Goal: Information Seeking & Learning: Get advice/opinions

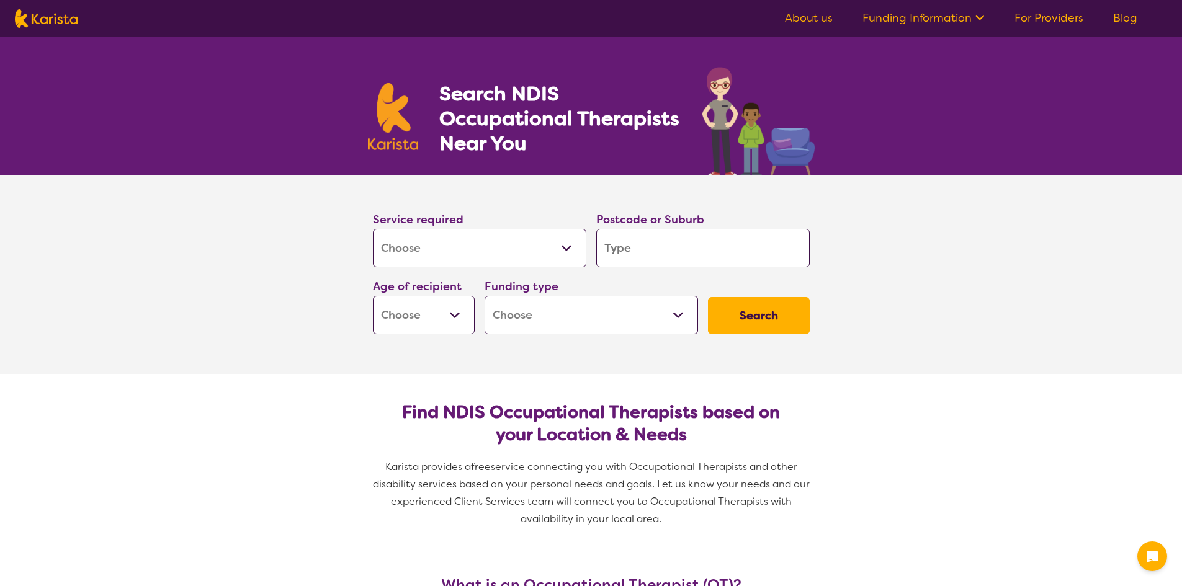
select select "[MEDICAL_DATA]"
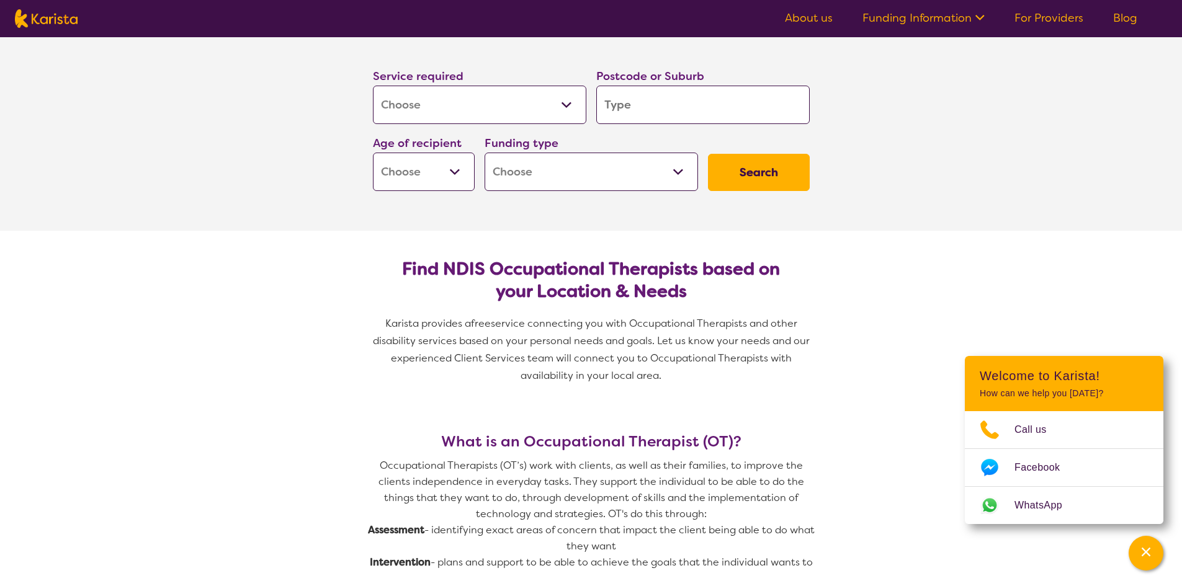
scroll to position [124, 0]
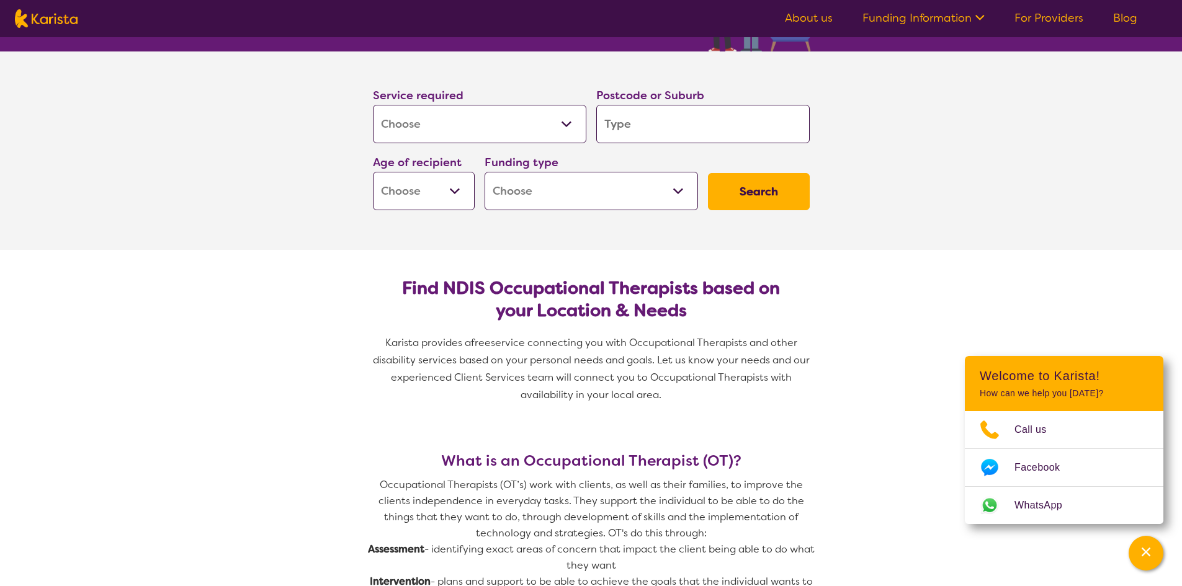
drag, startPoint x: 441, startPoint y: 183, endPoint x: 441, endPoint y: 205, distance: 21.7
click at [441, 183] on select "Early Childhood - 0 to 9 Child - 10 to 11 Adolescent - 12 to 17 Adult - 18 to 6…" at bounding box center [424, 191] width 102 height 38
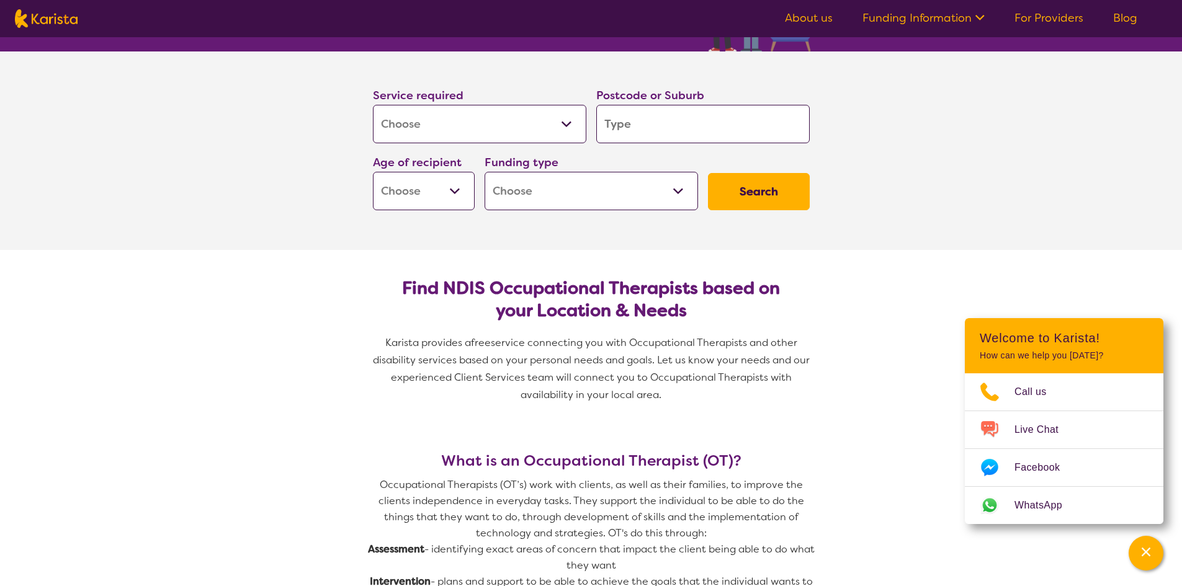
click at [451, 192] on select "Early Childhood - 0 to 9 Child - 10 to 11 Adolescent - 12 to 17 Adult - 18 to 6…" at bounding box center [424, 191] width 102 height 38
select select "EC"
click at [373, 172] on select "Early Childhood - 0 to 9 Child - 10 to 11 Adolescent - 12 to 17 Adult - 18 to 6…" at bounding box center [424, 191] width 102 height 38
select select "EC"
click at [566, 193] on select "Home Care Package (HCP) National Disability Insurance Scheme (NDIS) I don't know" at bounding box center [591, 191] width 213 height 38
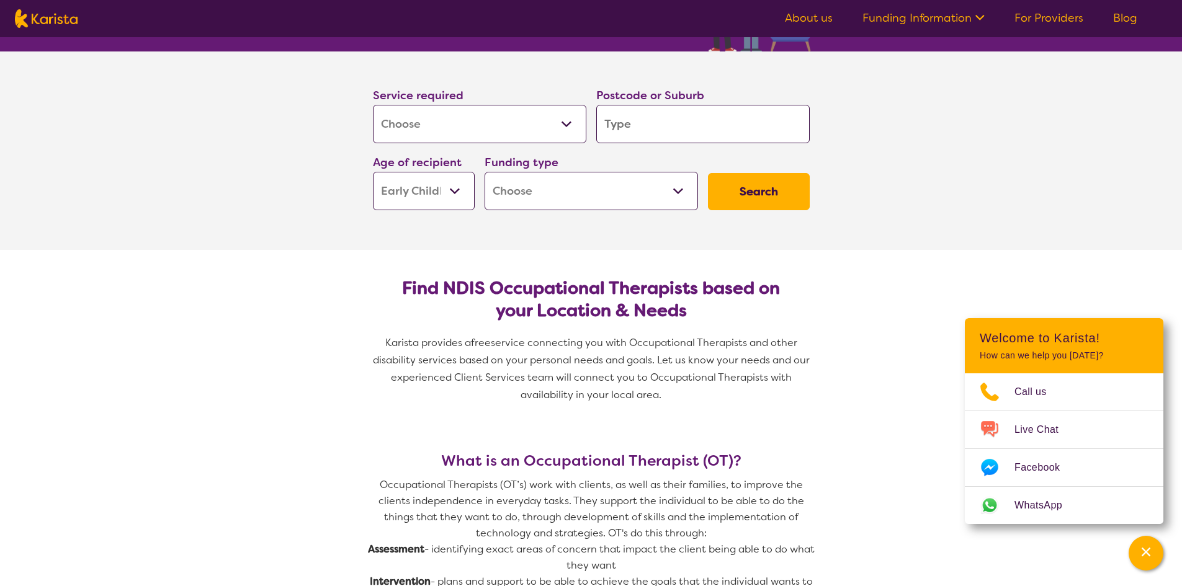
select select "NDIS"
click at [485, 172] on select "Home Care Package (HCP) National Disability Insurance Scheme (NDIS) I don't know" at bounding box center [591, 191] width 213 height 38
select select "NDIS"
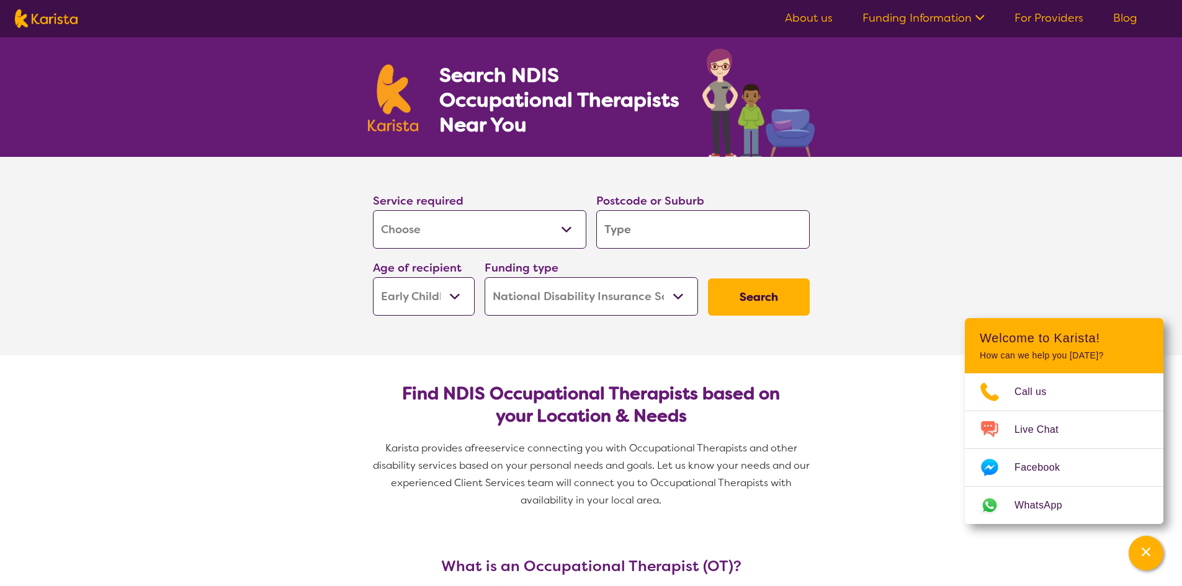
scroll to position [0, 0]
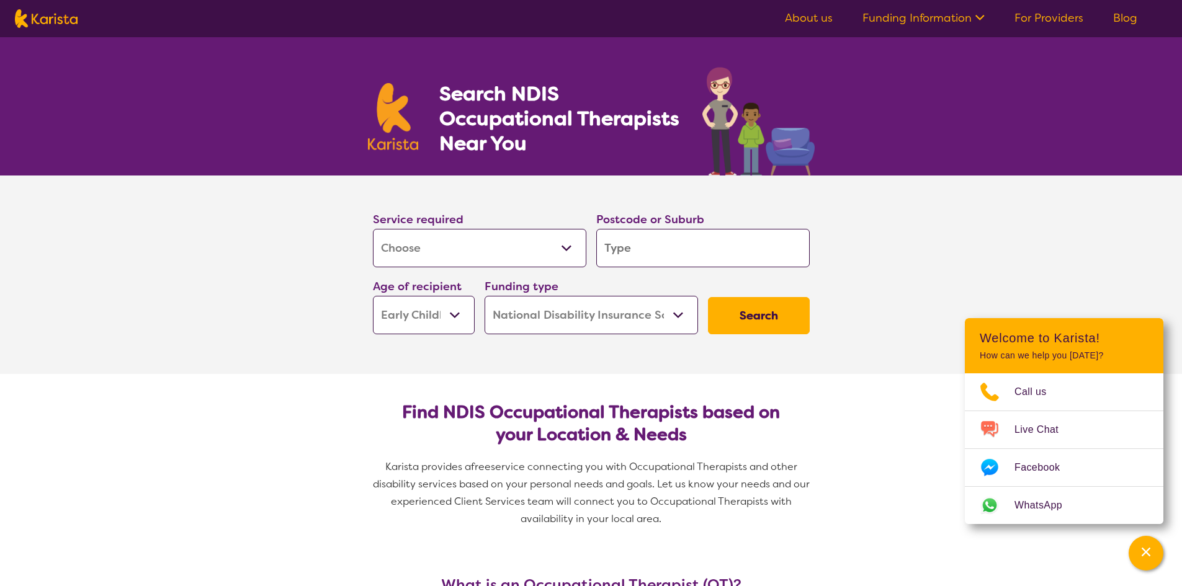
click at [701, 248] on input "search" at bounding box center [702, 248] width 213 height 38
type input "3"
type input "33"
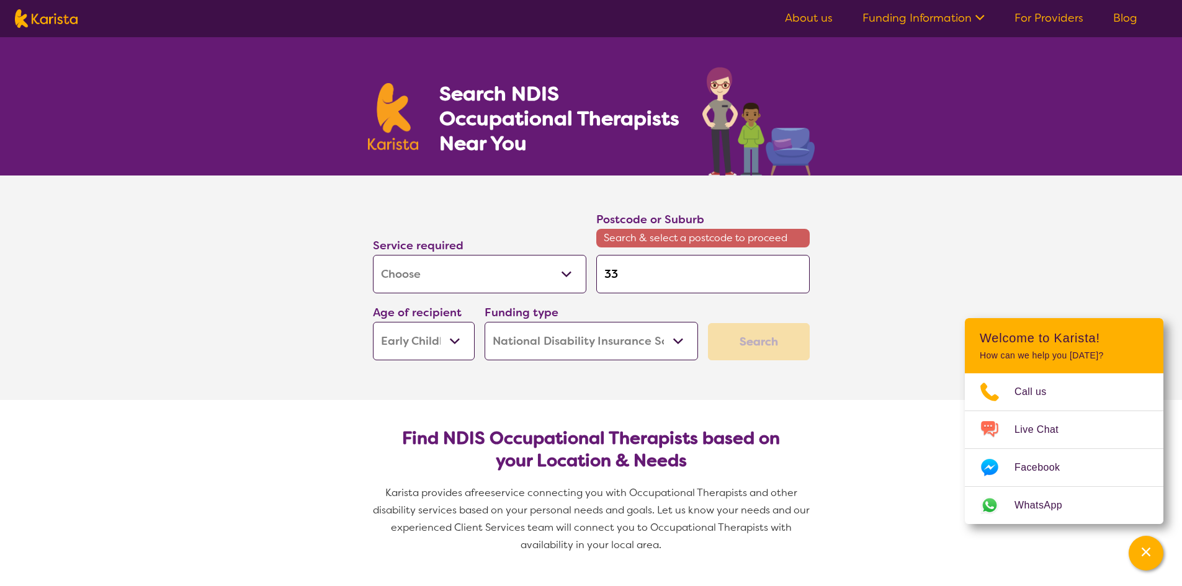
type input "333"
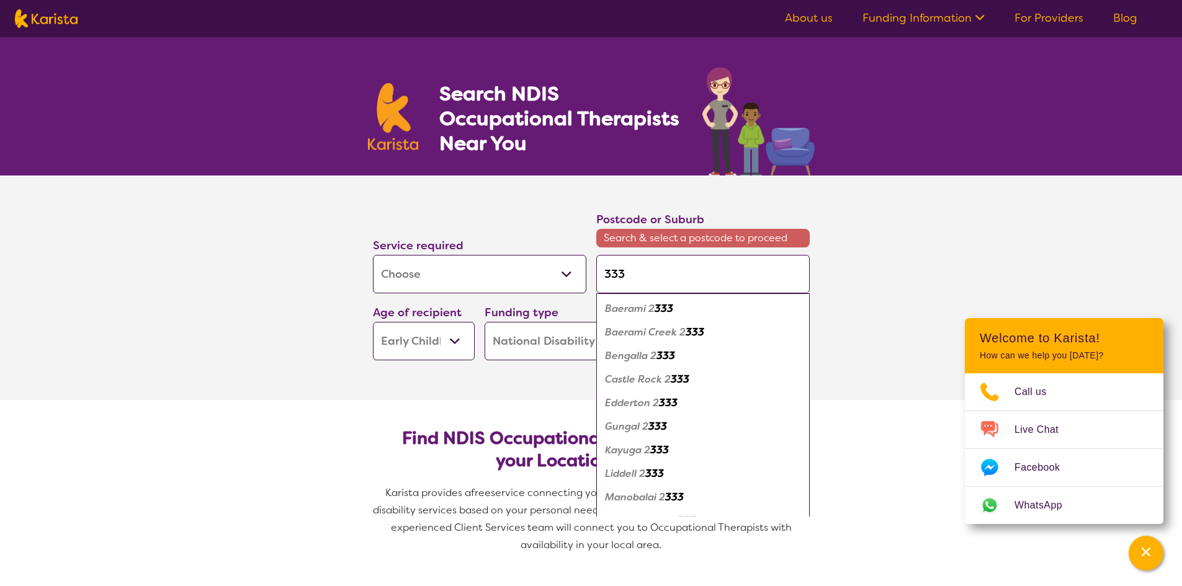
type input "3337"
click at [905, 248] on section "Service required Allied Health Assistant Assessment ([MEDICAL_DATA] or [MEDICAL…" at bounding box center [591, 288] width 1182 height 225
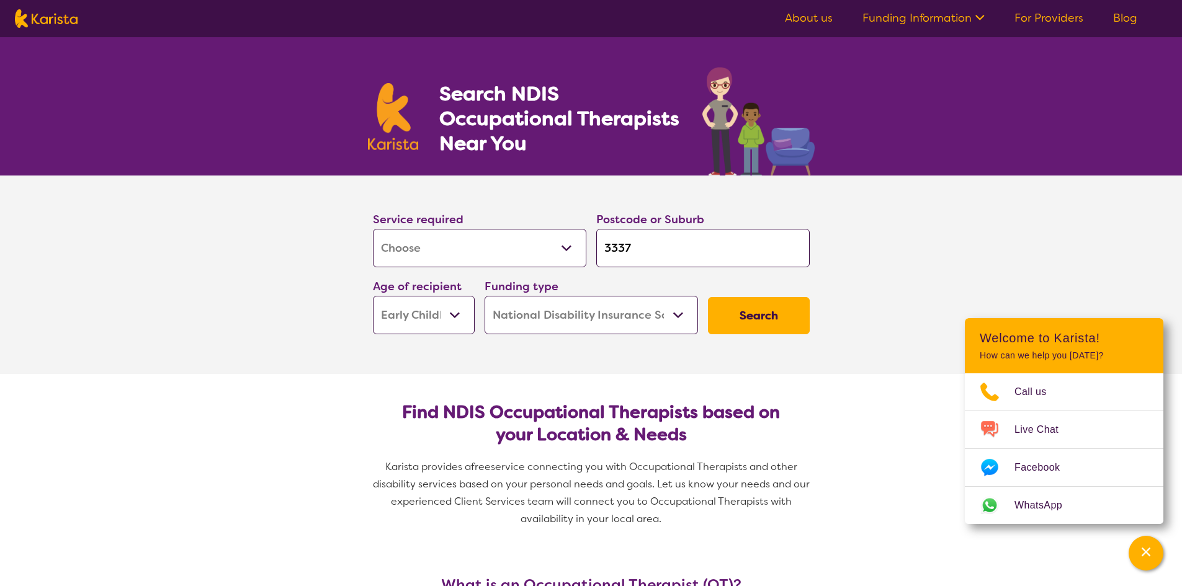
click at [778, 319] on button "Search" at bounding box center [759, 315] width 102 height 37
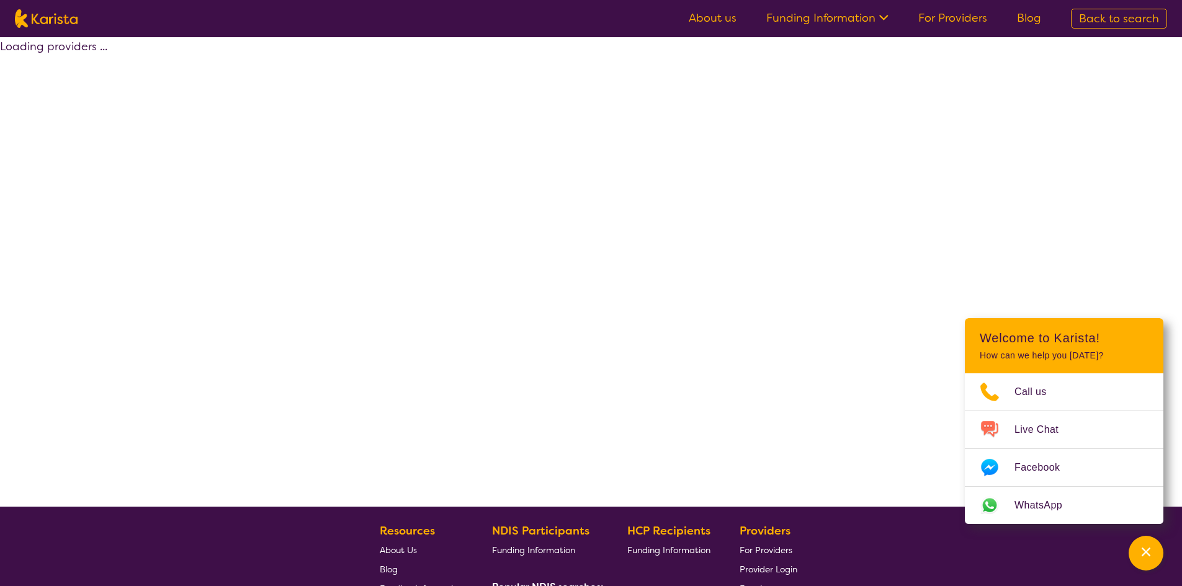
select select "by_score"
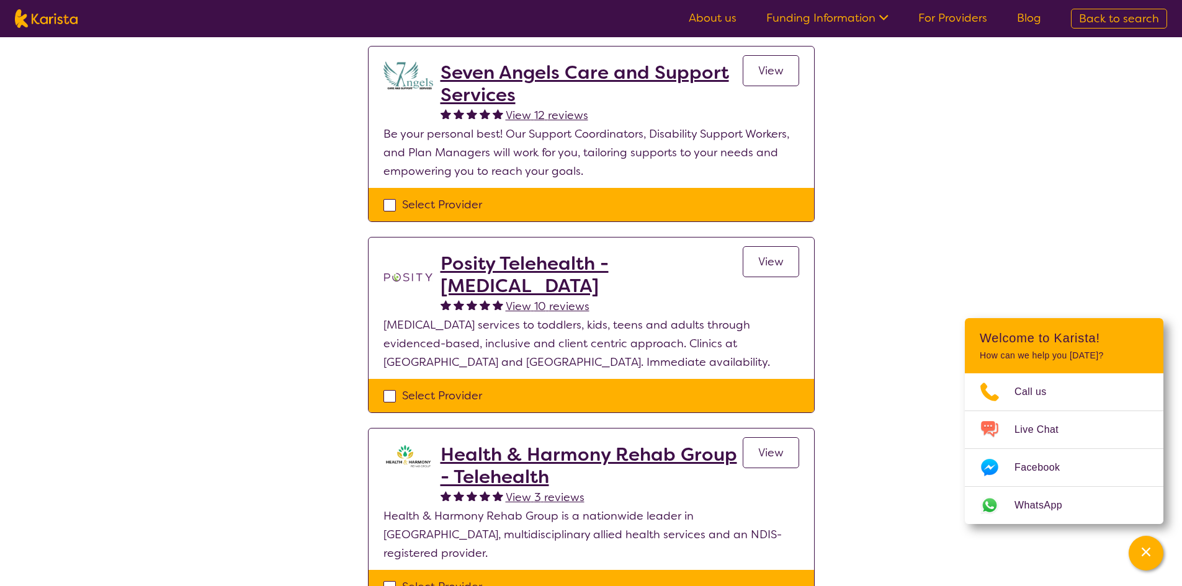
scroll to position [124, 0]
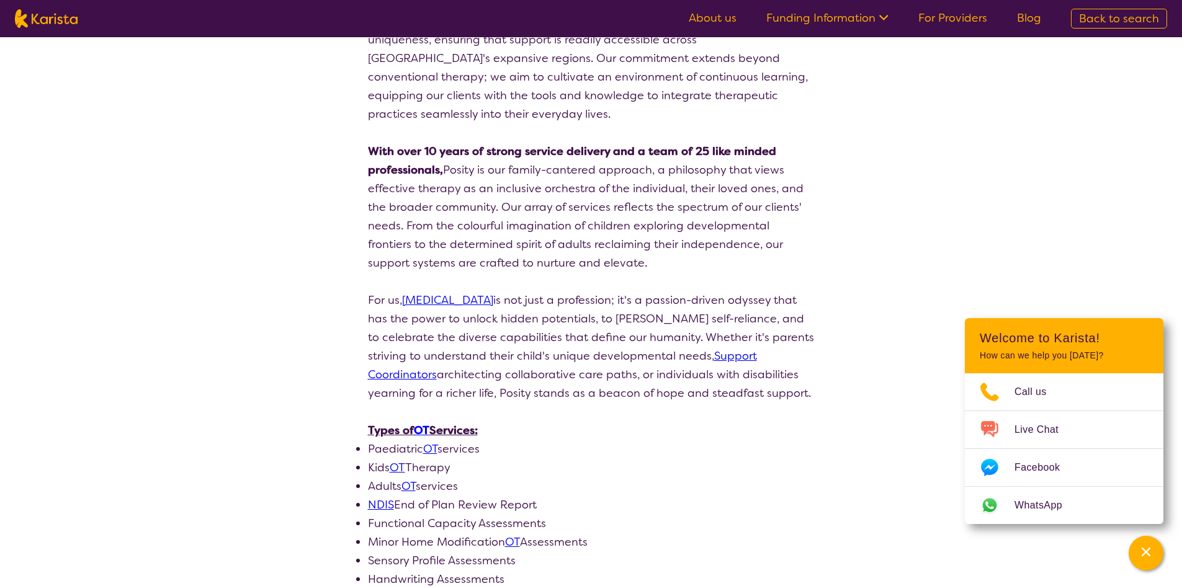
scroll to position [248, 0]
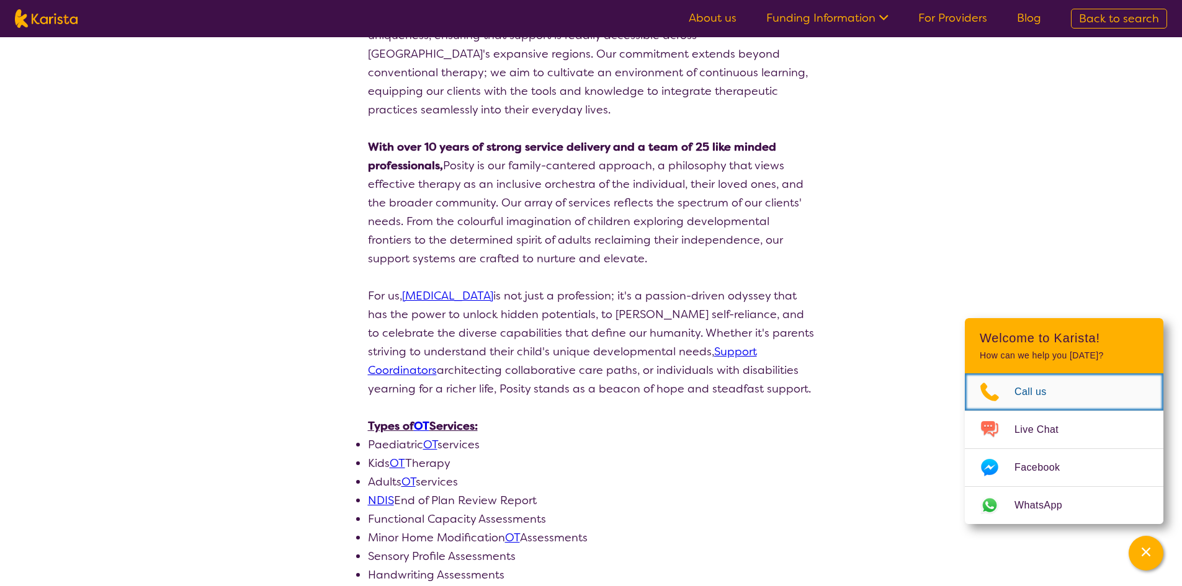
click at [1026, 388] on span "Call us" at bounding box center [1037, 392] width 47 height 19
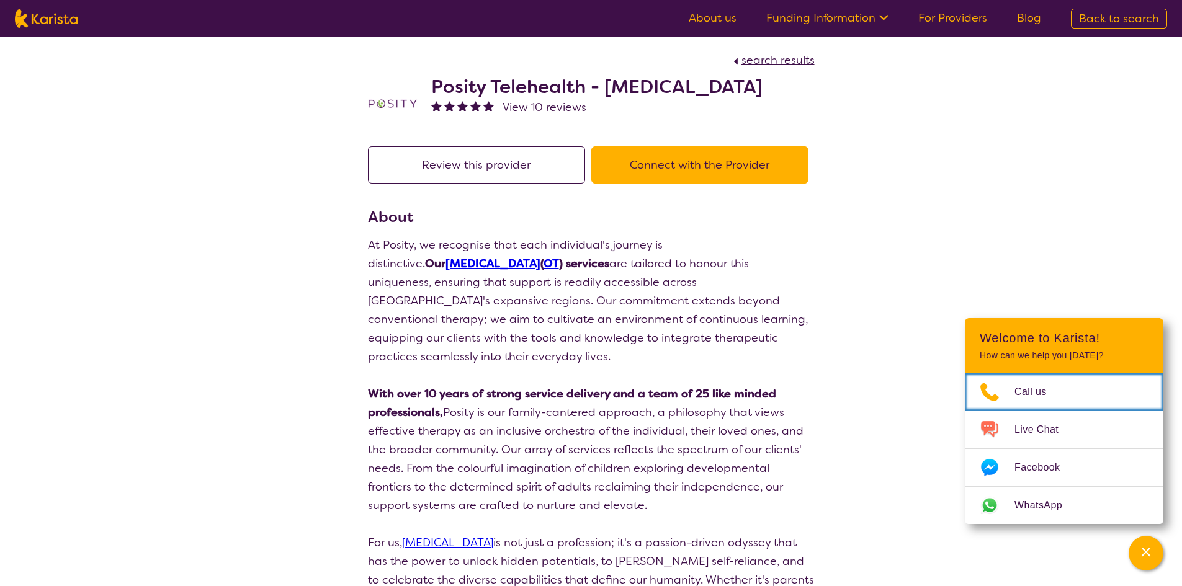
scroll to position [0, 0]
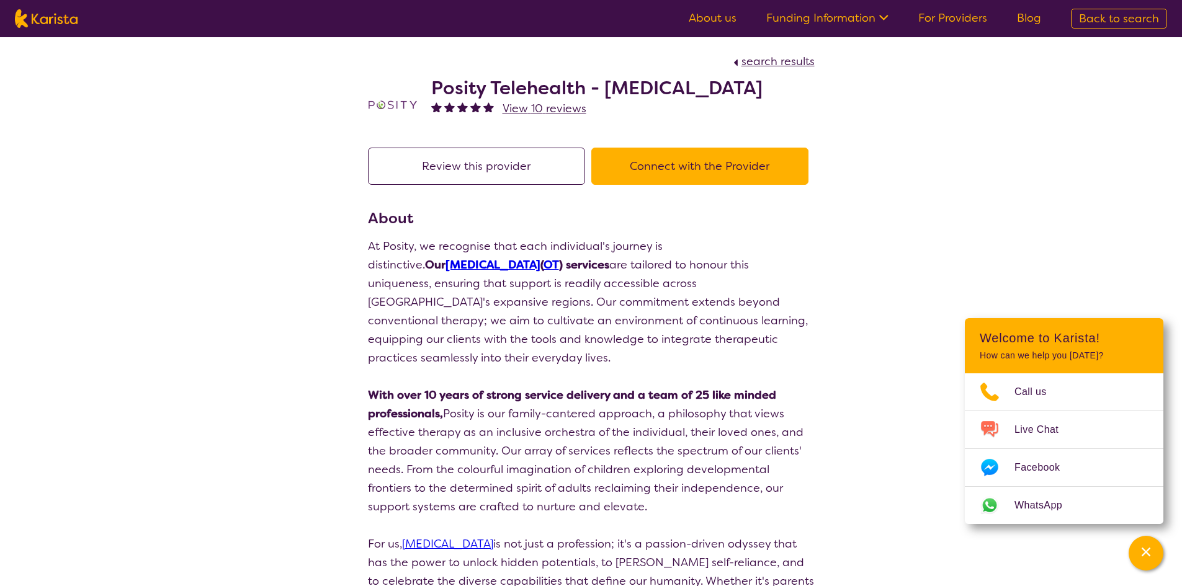
click at [1050, 471] on span "Facebook" at bounding box center [1044, 468] width 60 height 19
